Goal: Transaction & Acquisition: Purchase product/service

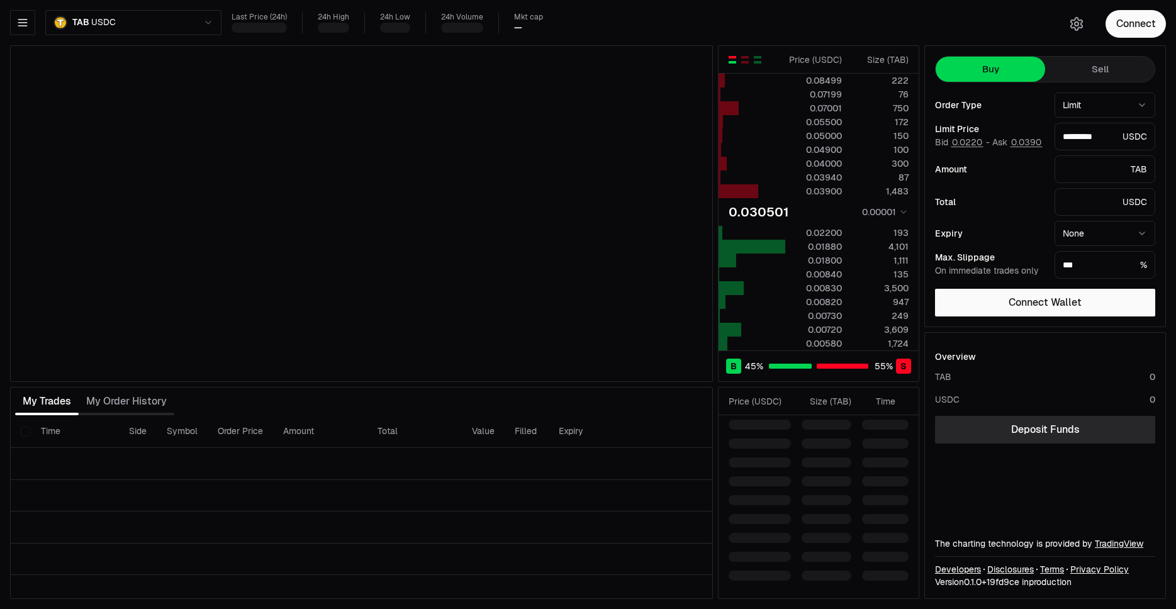
click at [1026, 367] on div "Overview" at bounding box center [1045, 357] width 220 height 28
click at [802, 199] on td "0.030501 0.00001" at bounding box center [818, 212] width 200 height 28
